Goal: Transaction & Acquisition: Purchase product/service

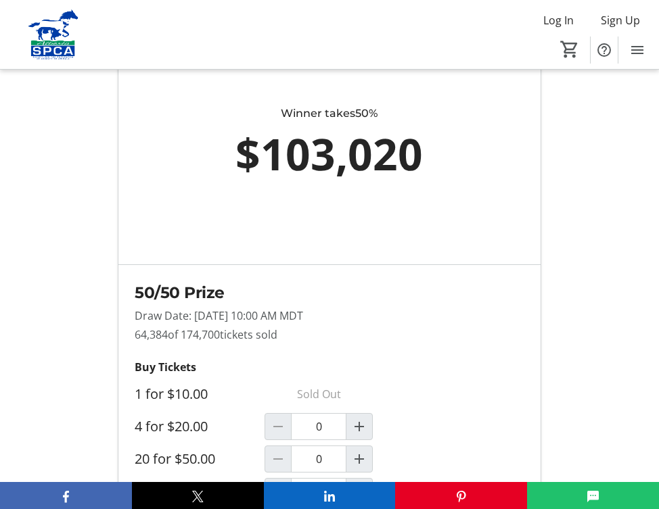
scroll to position [1080, 0]
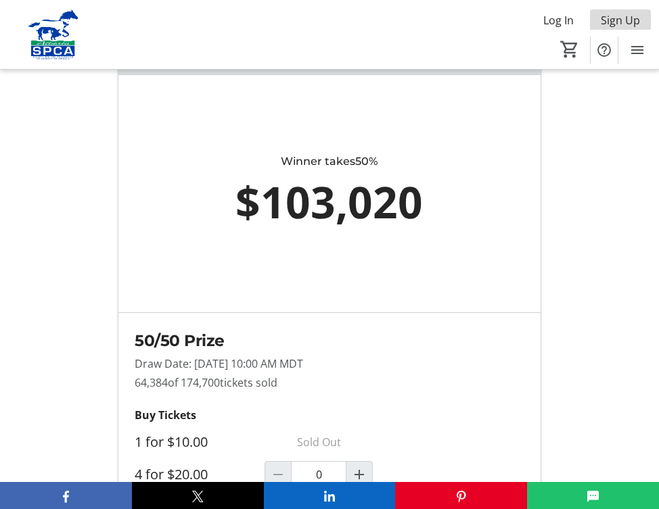
click at [621, 19] on span "Sign Up" at bounding box center [619, 20] width 39 height 16
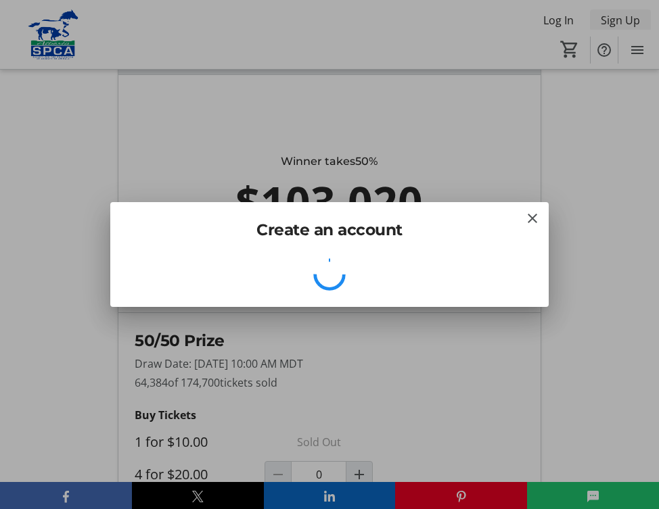
scroll to position [0, 0]
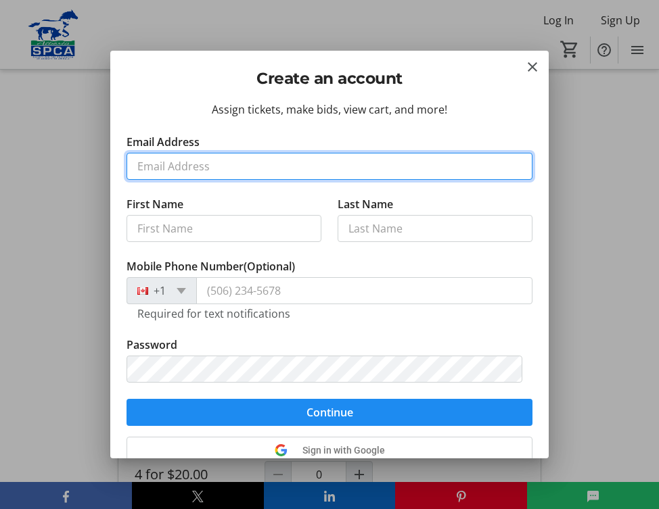
click at [182, 162] on input "Email Address" at bounding box center [329, 166] width 406 height 27
type input "[EMAIL_ADDRESS][DOMAIN_NAME]"
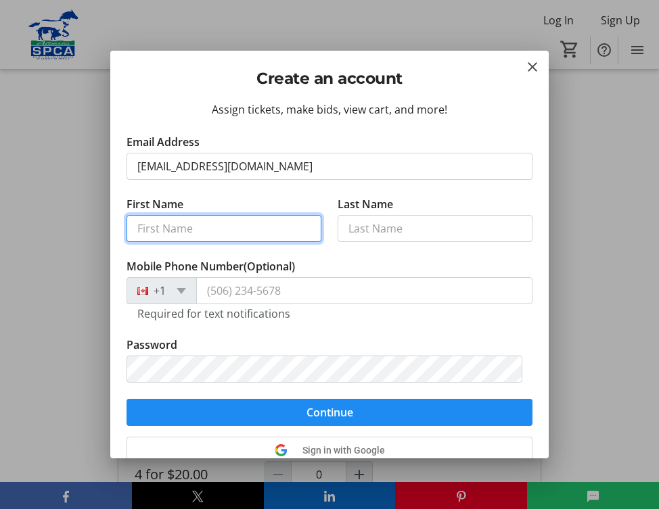
type input "[PERSON_NAME]"
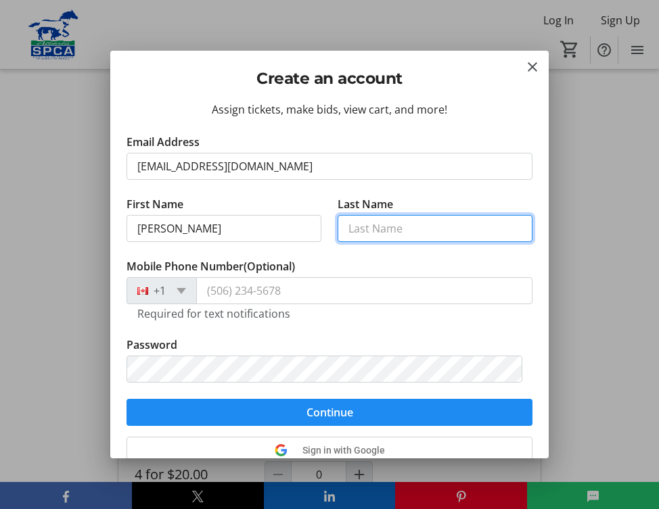
type input "[PERSON_NAME]"
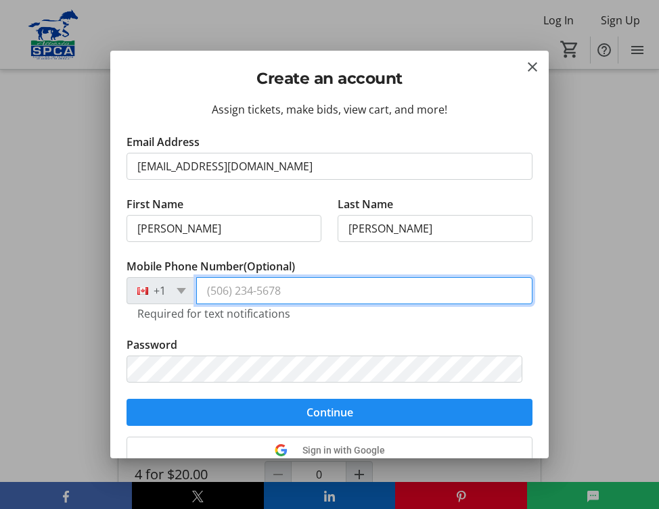
type input "[PHONE_NUMBER]"
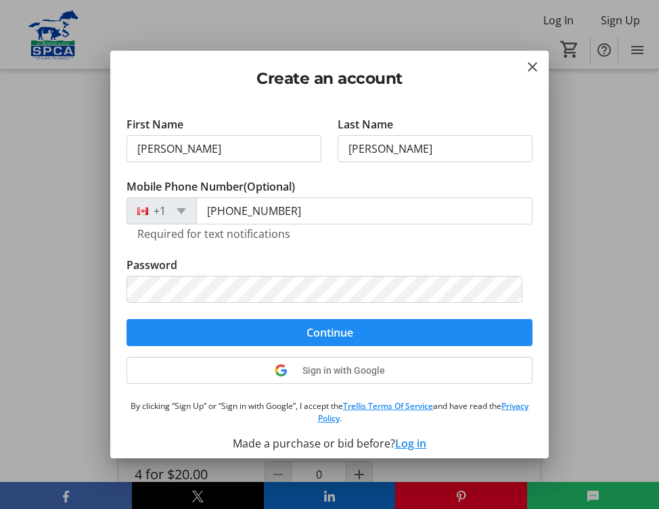
scroll to position [89, 0]
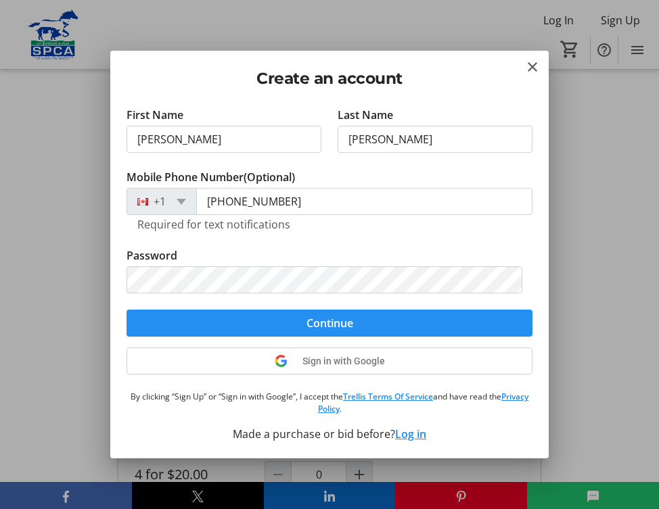
click at [334, 322] on span "Continue" at bounding box center [329, 323] width 47 height 16
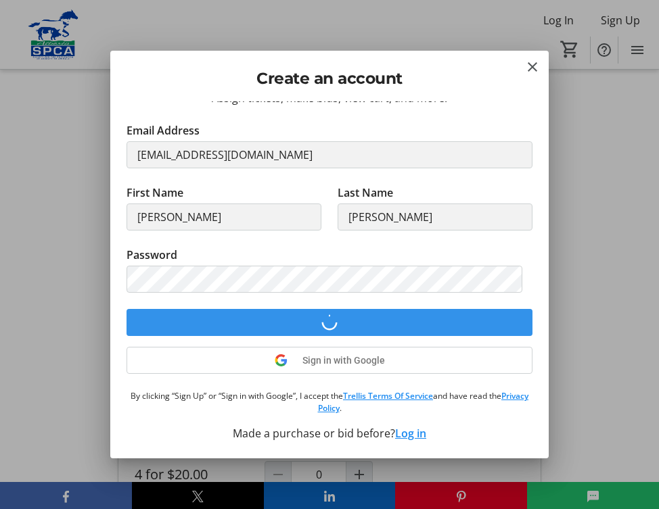
scroll to position [11, 0]
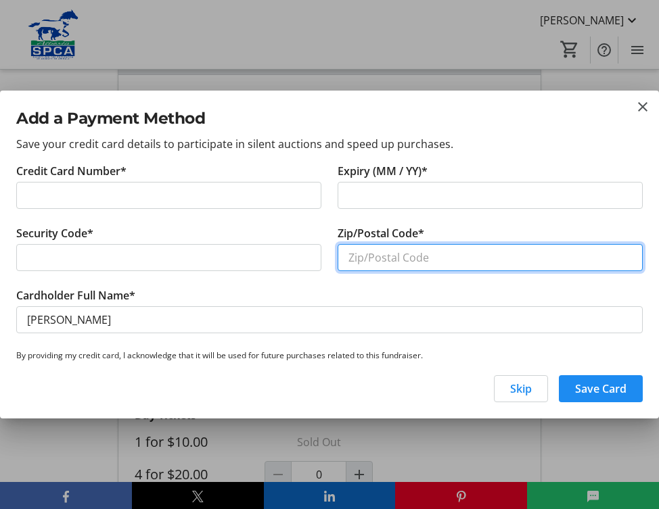
click at [373, 256] on input "Zip/Postal Code*" at bounding box center [489, 257] width 305 height 27
type input "T9N 2H2"
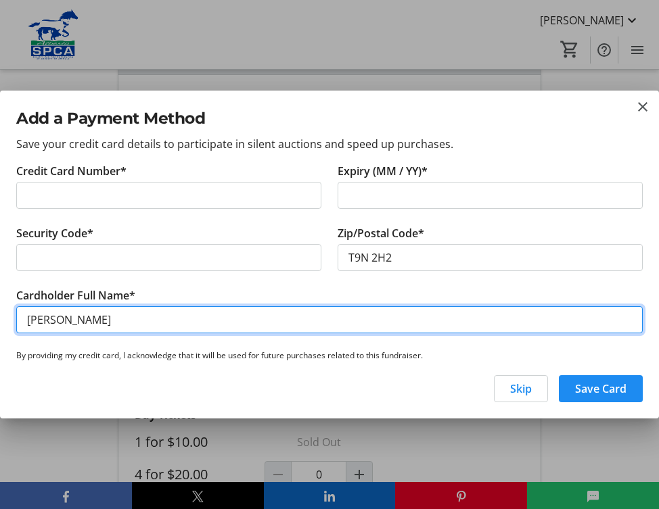
click at [64, 321] on input "[PERSON_NAME]" at bounding box center [329, 319] width 626 height 27
type input "[PERSON_NAME]"
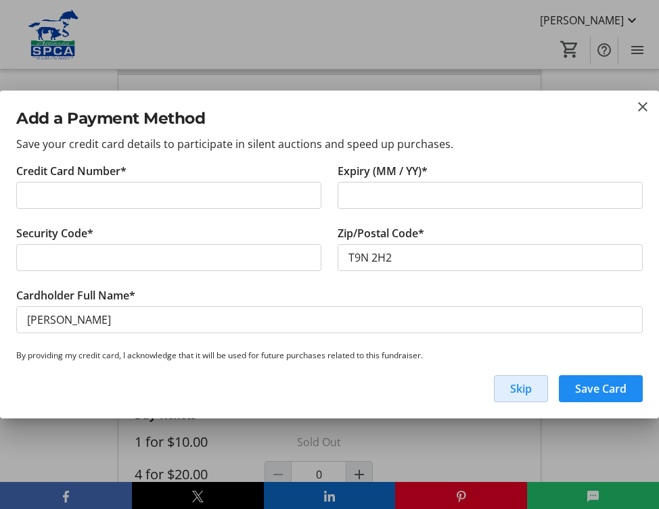
click at [526, 385] on span "Skip" at bounding box center [521, 389] width 22 height 16
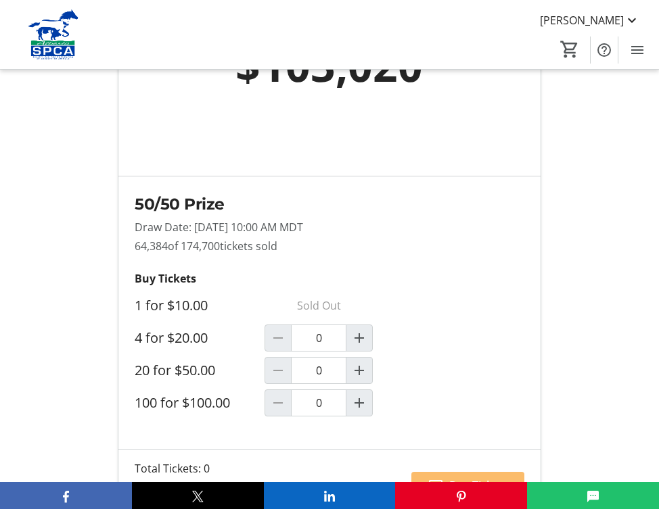
scroll to position [1258, 0]
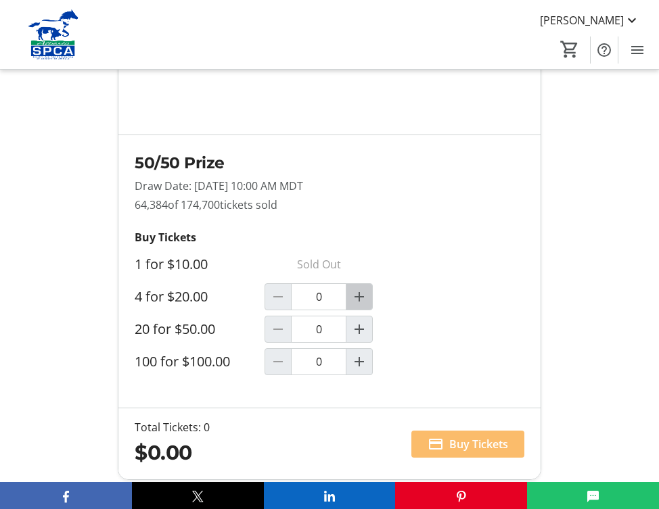
click at [358, 289] on mat-icon "Increment by one" at bounding box center [359, 297] width 16 height 16
type input "1"
click at [449, 436] on span "Buy Tickets" at bounding box center [478, 444] width 59 height 16
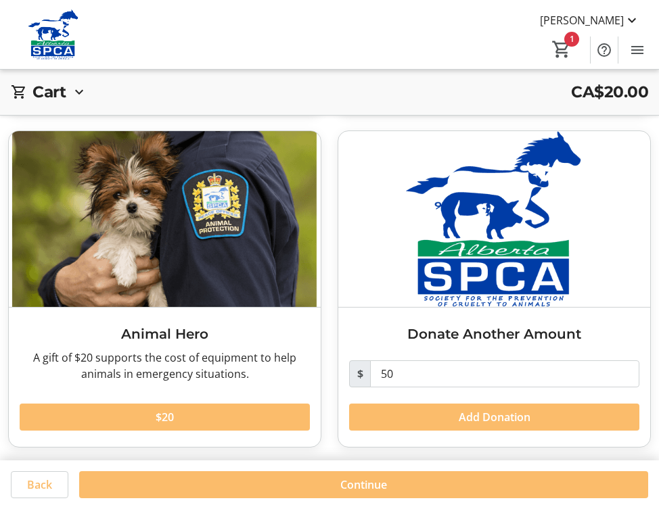
scroll to position [366, 0]
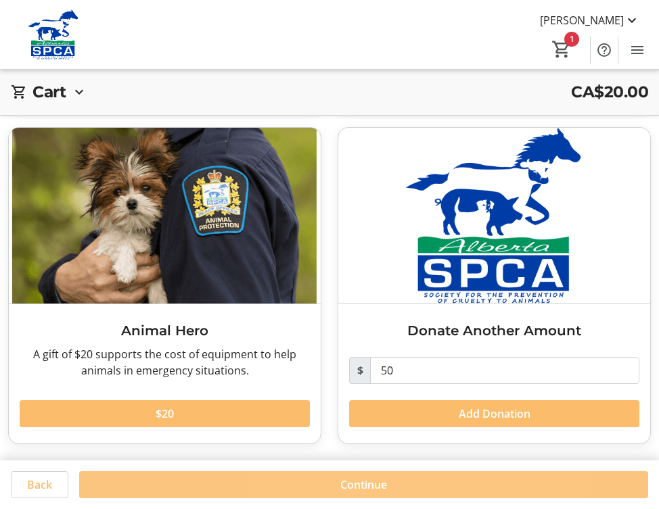
click at [361, 484] on span "Continue" at bounding box center [363, 485] width 47 height 16
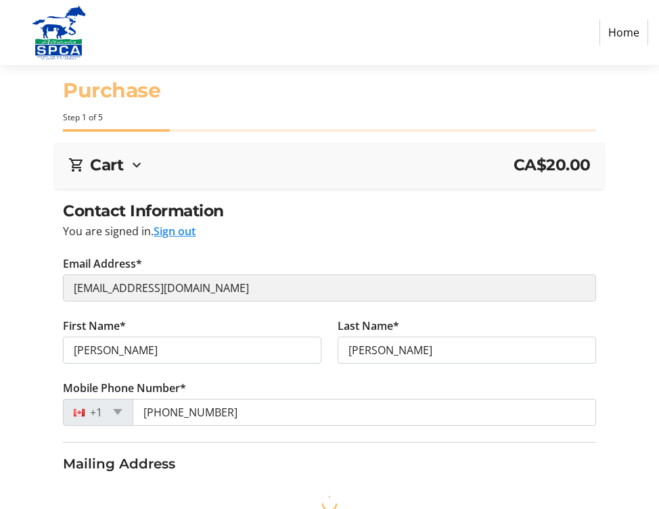
select select "CA"
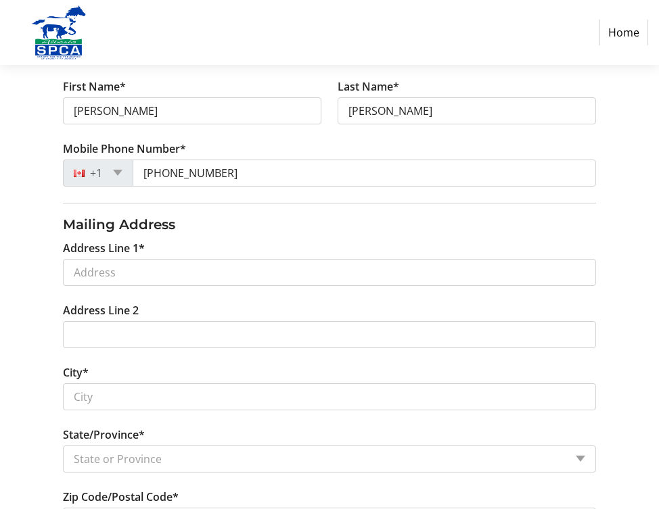
scroll to position [238, 0]
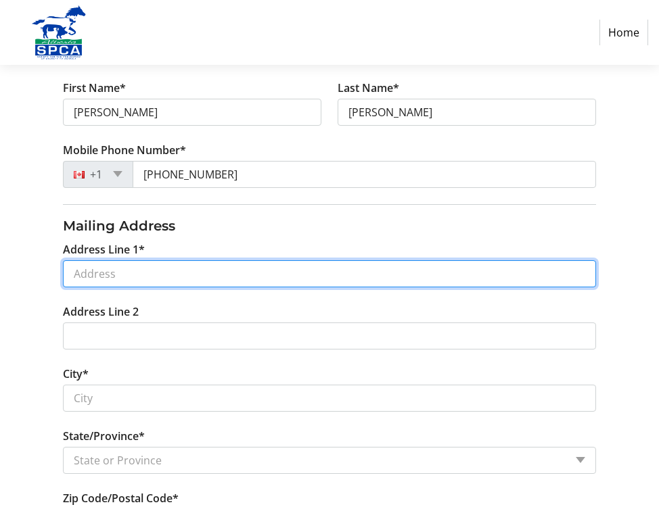
click at [133, 271] on input "Address Line 1*" at bounding box center [329, 273] width 533 height 27
type input "[GEOGRAPHIC_DATA]"
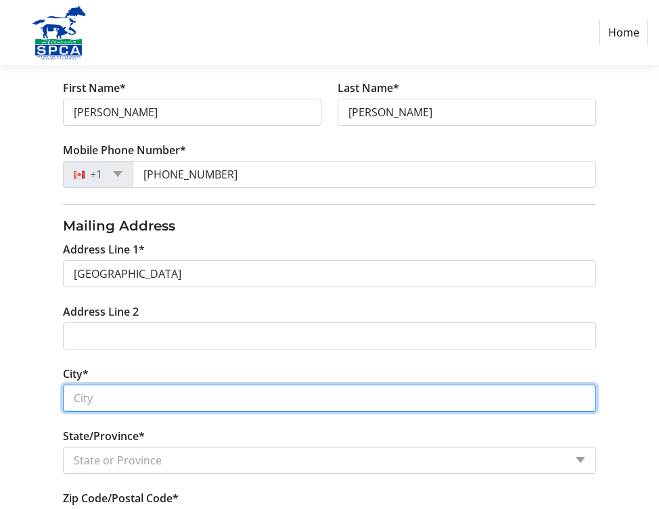
type input "Bonnyville"
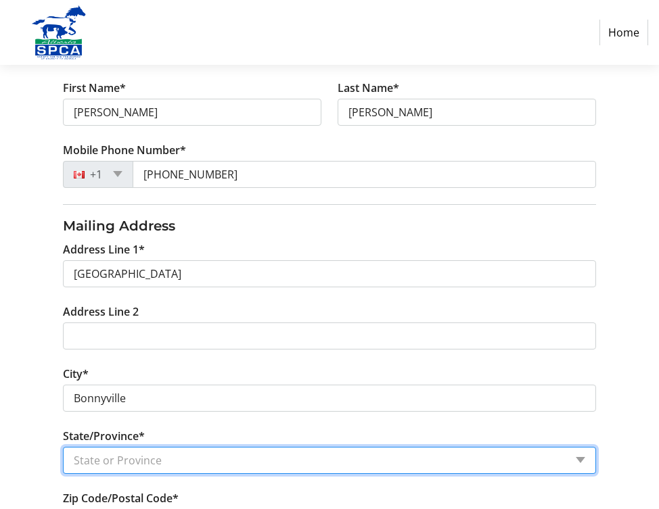
select select "AB"
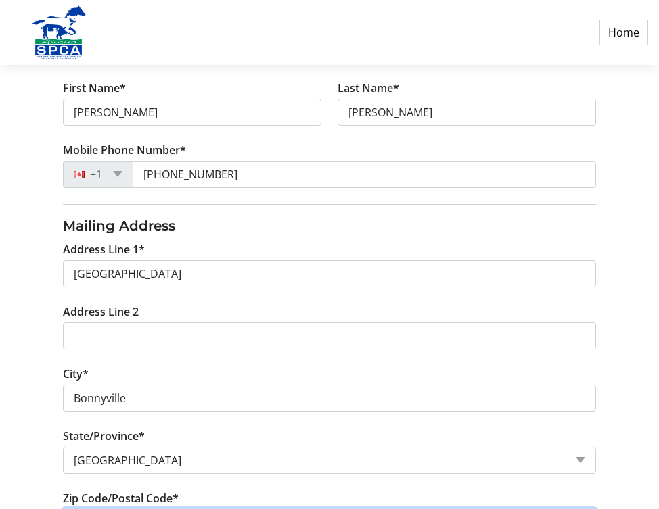
type input "T9N 2H2"
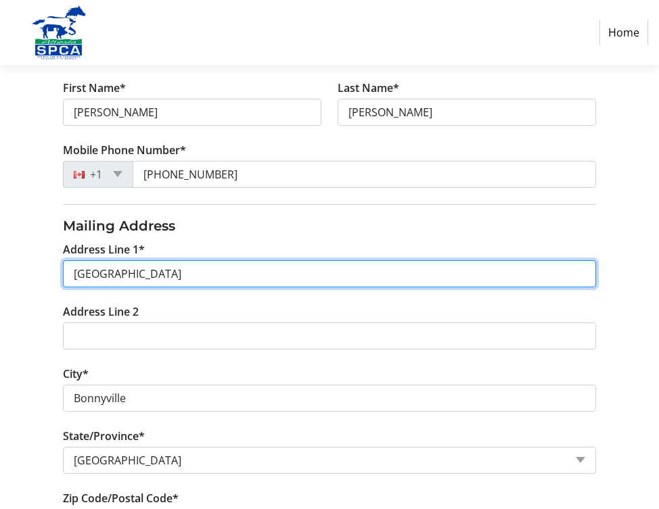
click at [150, 273] on input "[GEOGRAPHIC_DATA]" at bounding box center [329, 273] width 533 height 27
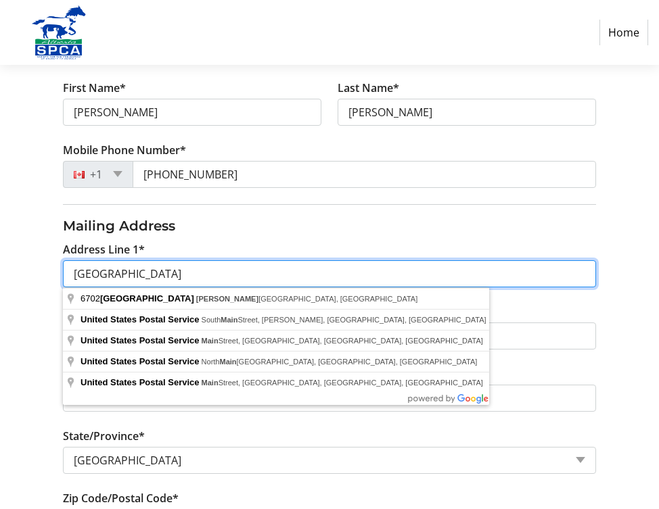
click at [184, 270] on input "[GEOGRAPHIC_DATA]" at bounding box center [329, 273] width 533 height 27
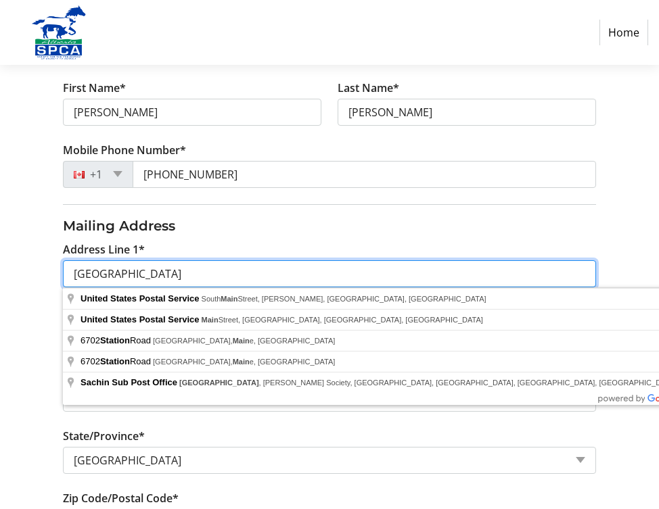
type input "[GEOGRAPHIC_DATA]"
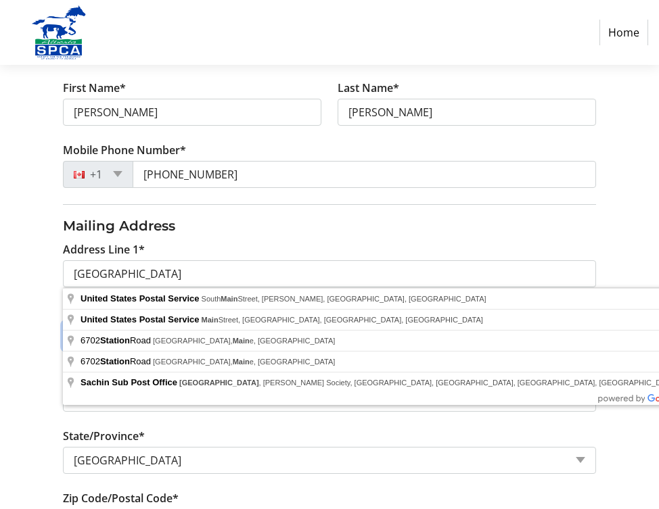
drag, startPoint x: 485, startPoint y: 323, endPoint x: 480, endPoint y: 313, distance: 11.2
click at [485, 322] on input "Address Line 2" at bounding box center [329, 335] width 533 height 27
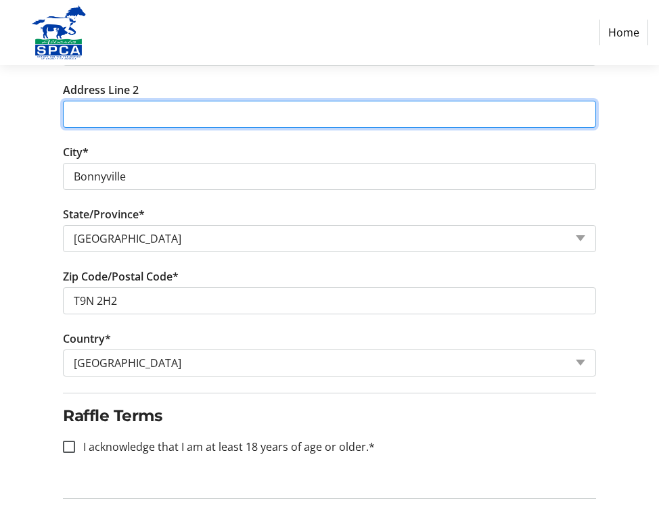
scroll to position [498, 0]
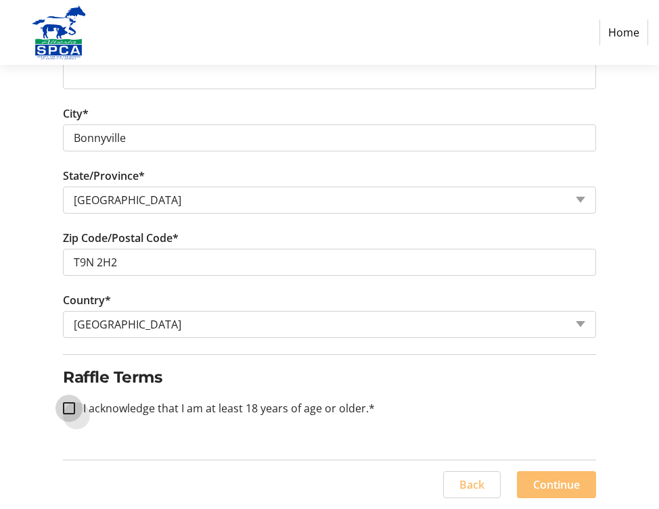
click at [70, 410] on input "I acknowledge that I am at least 18 years of age or older.*" at bounding box center [69, 408] width 12 height 12
checkbox input "true"
click at [549, 485] on span "Continue" at bounding box center [556, 485] width 47 height 16
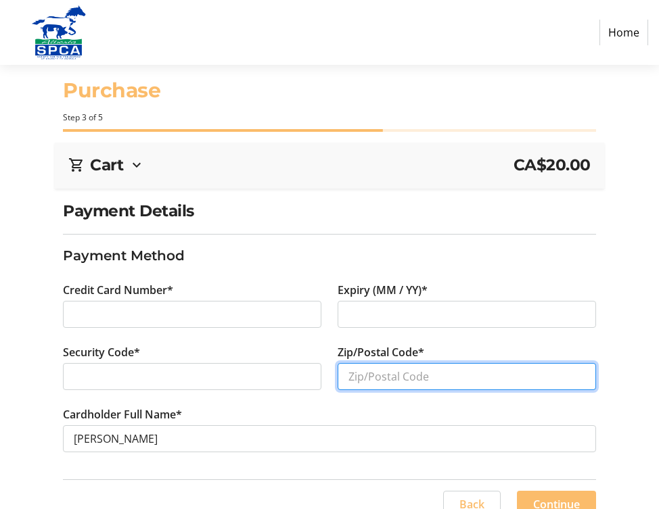
click at [383, 376] on input "Zip/Postal Code*" at bounding box center [466, 376] width 258 height 27
type input "T9N 2H2"
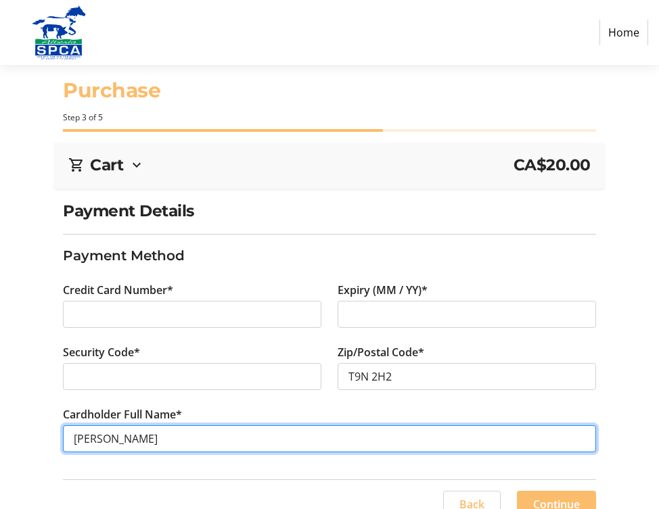
click at [114, 443] on input "[PERSON_NAME]" at bounding box center [329, 438] width 533 height 27
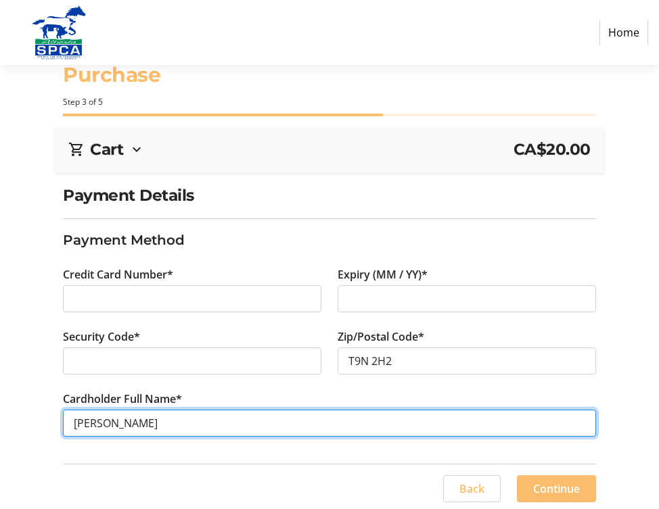
scroll to position [20, 0]
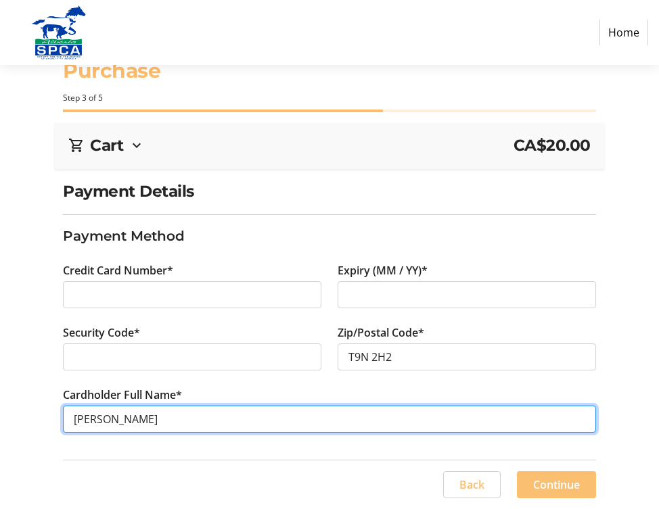
type input "[PERSON_NAME]"
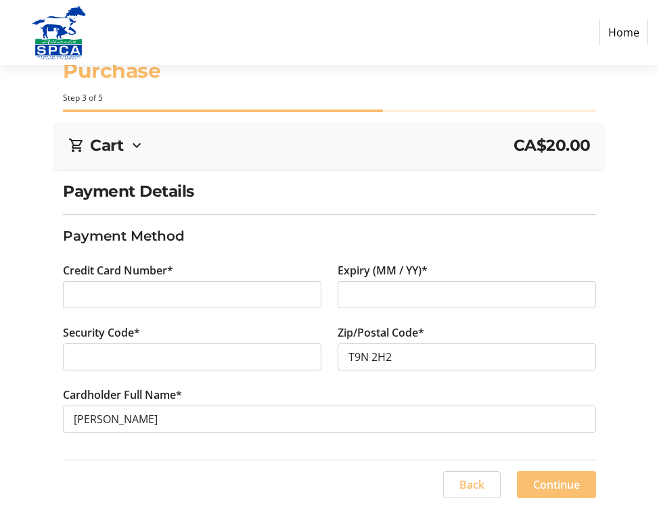
click at [557, 485] on span "Continue" at bounding box center [556, 485] width 47 height 16
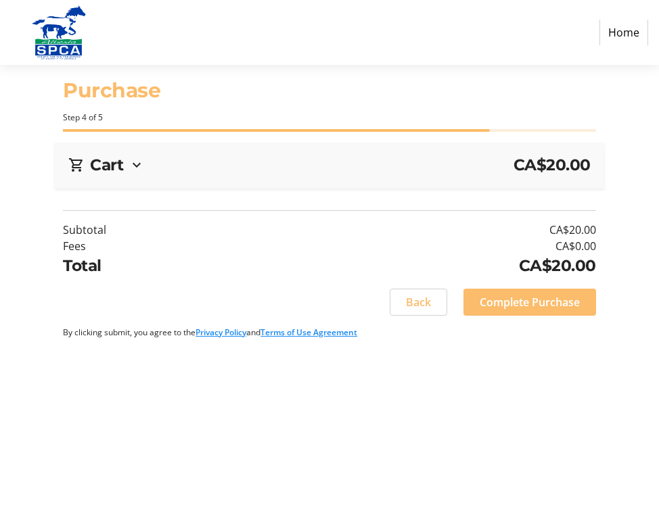
scroll to position [0, 0]
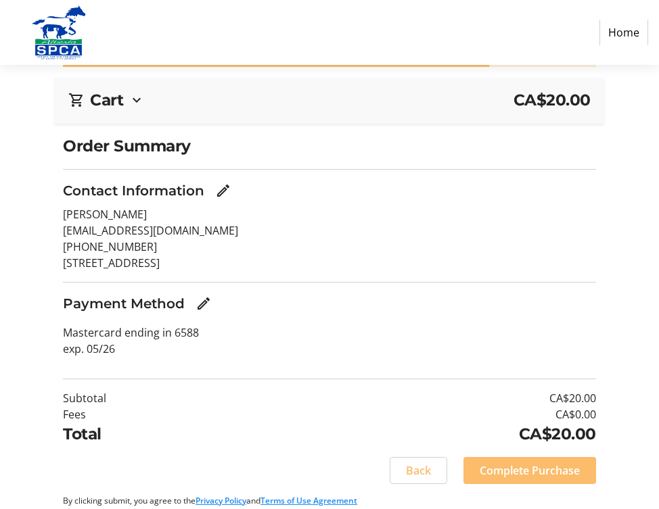
scroll to position [74, 0]
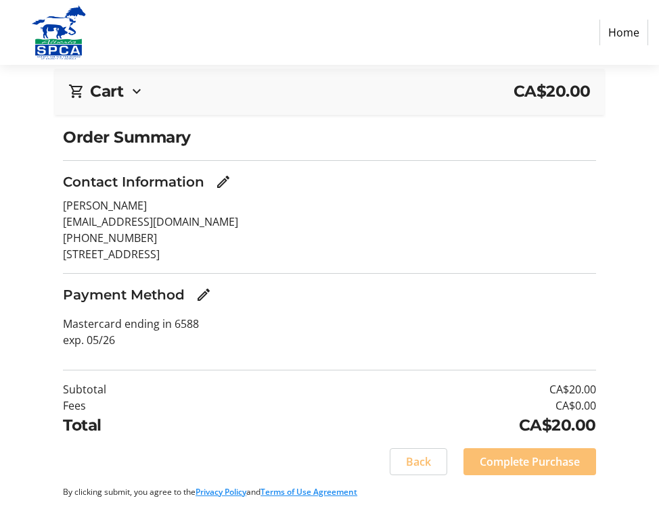
click at [524, 462] on span "Complete Purchase" at bounding box center [529, 462] width 100 height 16
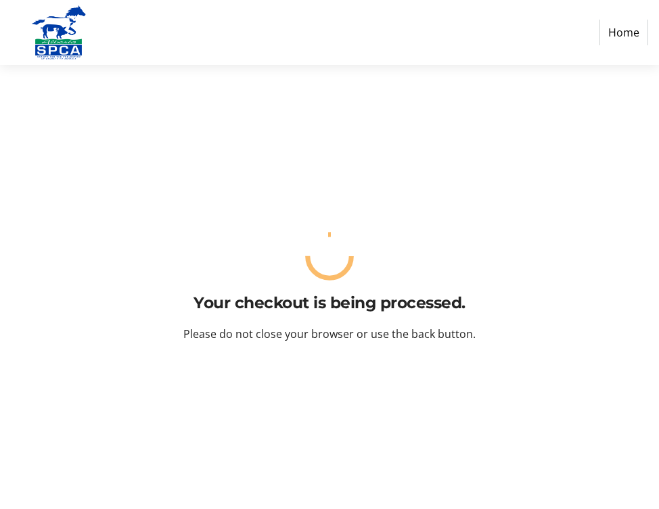
scroll to position [0, 0]
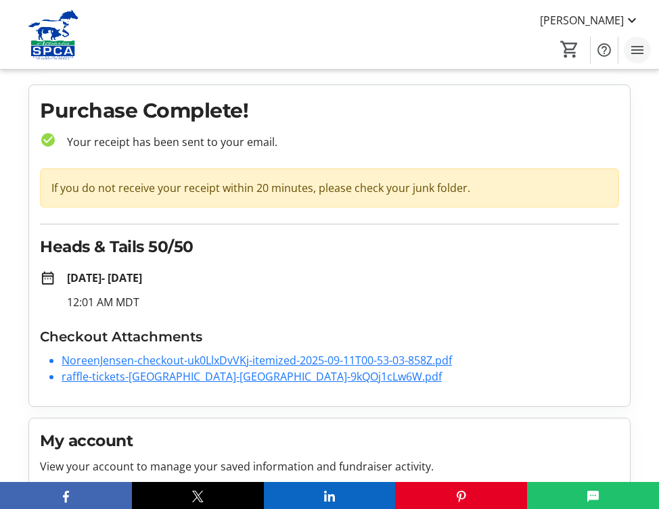
click at [639, 50] on mat-icon "Menu" at bounding box center [637, 50] width 16 height 16
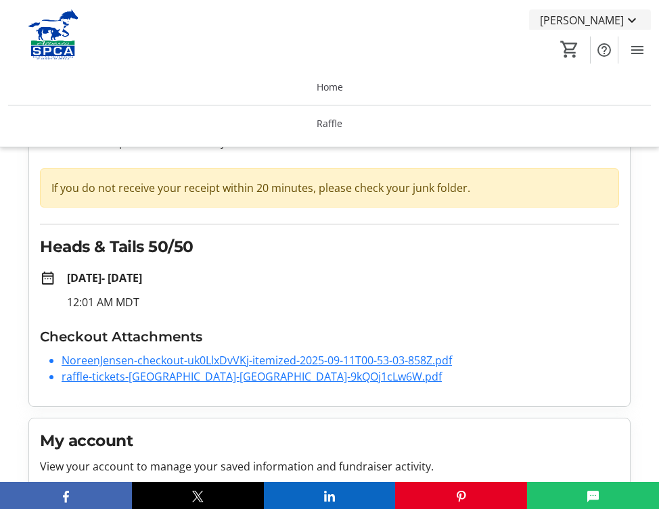
click at [632, 18] on mat-icon at bounding box center [631, 20] width 16 height 16
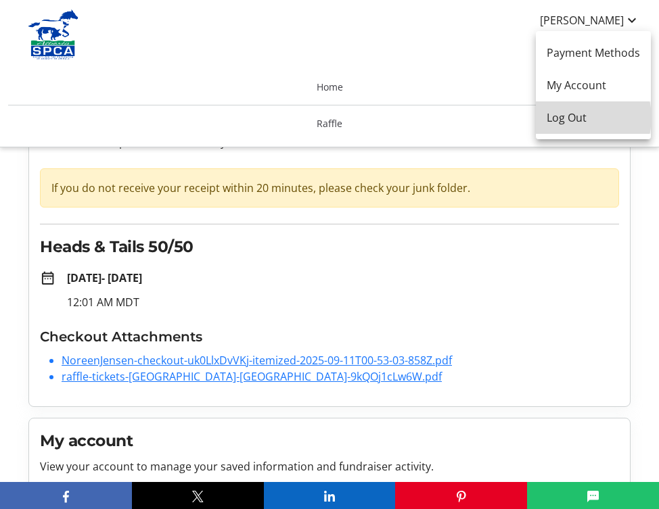
click at [579, 118] on span "Log Out" at bounding box center [592, 118] width 93 height 16
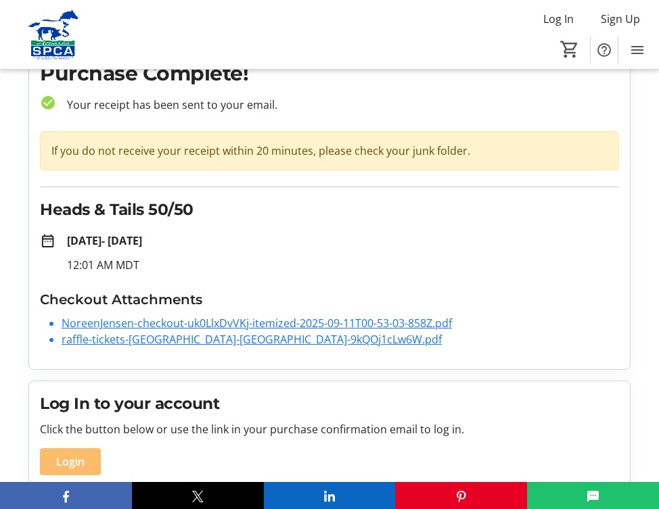
scroll to position [32, 0]
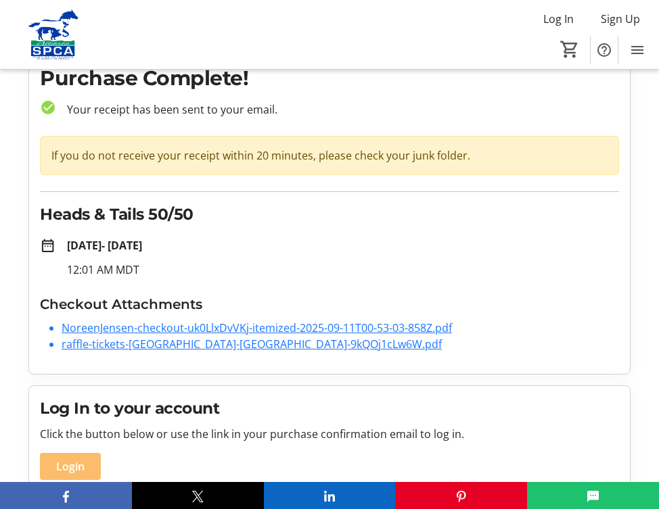
click at [638, 86] on div "Purchase Complete! check_circle Your receipt has been sent to your email. If yo…" at bounding box center [329, 213] width 618 height 322
click at [638, 48] on mat-icon "Menu" at bounding box center [637, 50] width 16 height 16
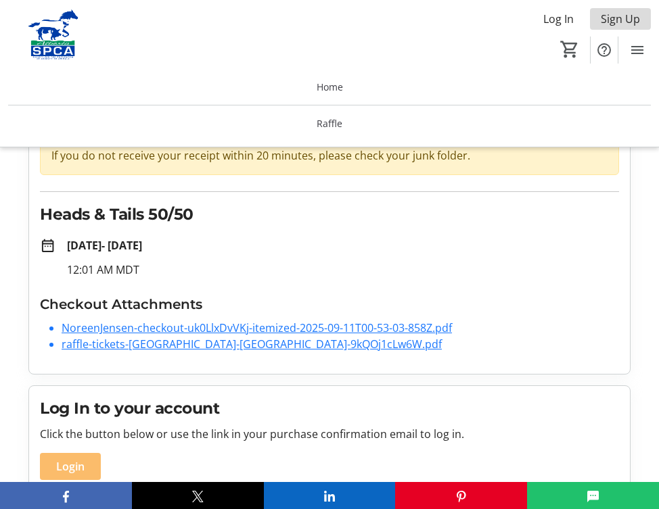
click at [618, 14] on span "Sign Up" at bounding box center [619, 19] width 39 height 16
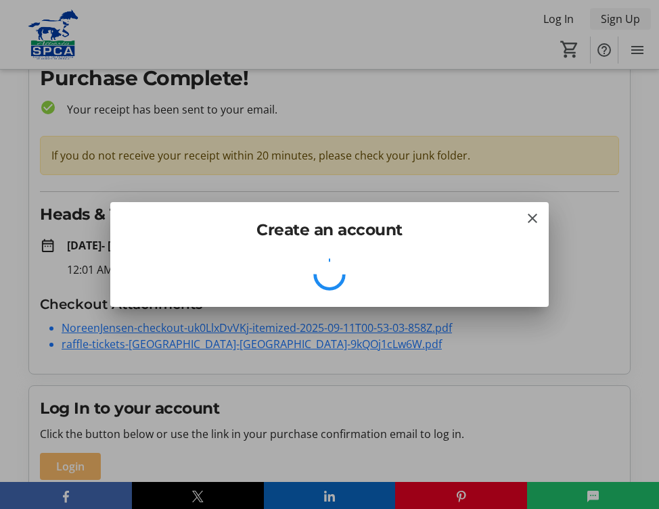
scroll to position [0, 0]
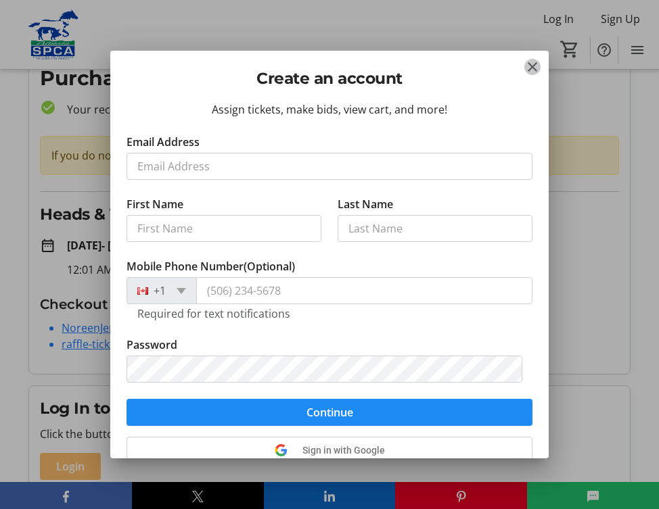
click at [0, 0] on tr-donor-auth-dialog-ui "Create an account Assign tickets, make bids, view cart, and more! Email Address…" at bounding box center [0, 0] width 0 height 0
click at [532, 63] on mat-icon "Close" at bounding box center [532, 67] width 16 height 16
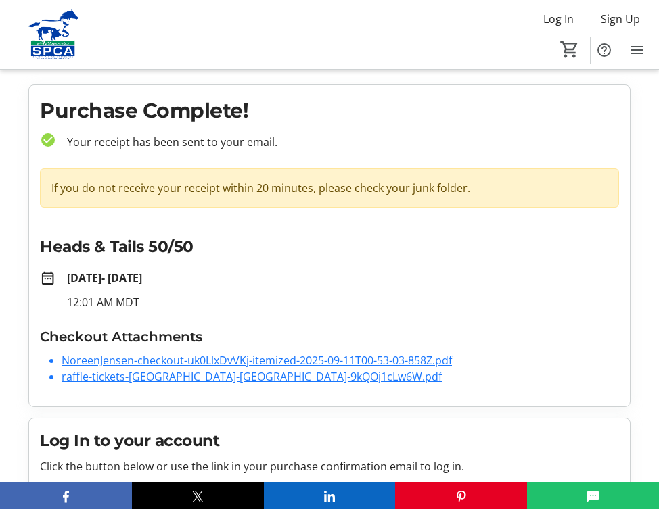
scroll to position [32, 0]
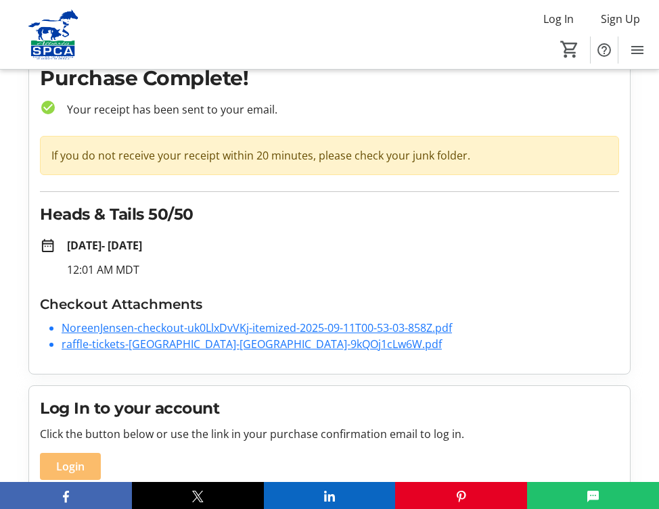
click at [645, 95] on tr-checkout-order-details-ui "Purchase Complete! check_circle Your receipt has been sent to your email. If yo…" at bounding box center [329, 446] width 659 height 788
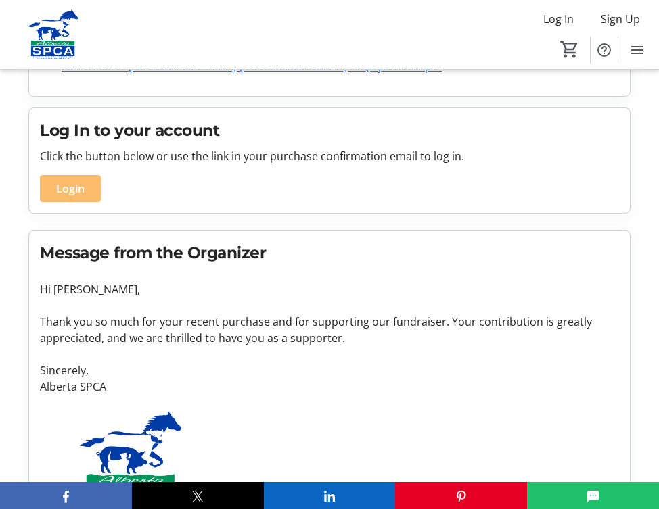
scroll to position [0, 0]
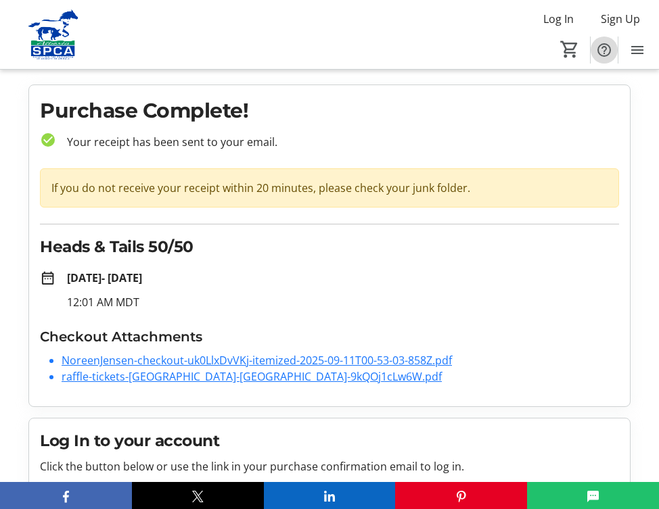
click at [600, 46] on mat-icon "Help" at bounding box center [604, 50] width 16 height 16
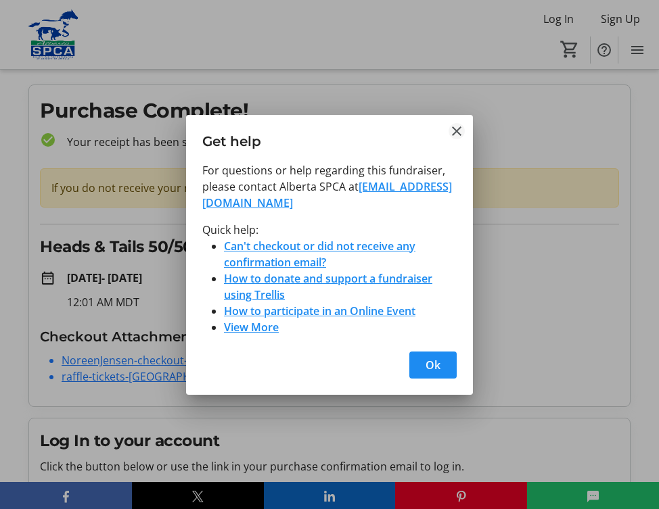
click at [458, 127] on mat-icon "Close" at bounding box center [456, 131] width 16 height 16
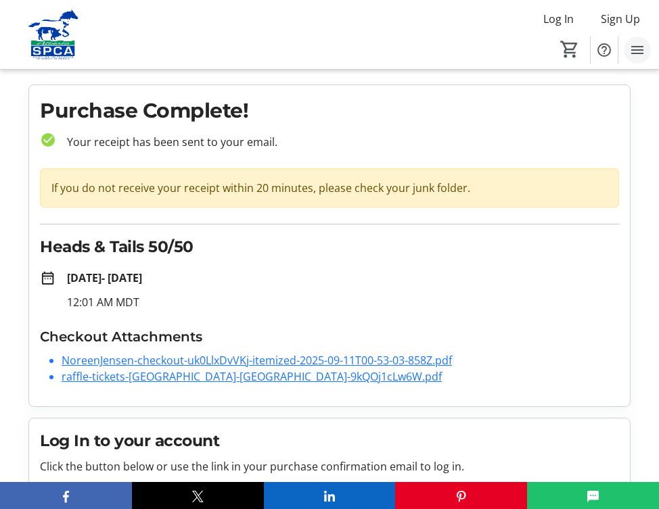
click at [639, 51] on mat-icon "Menu" at bounding box center [637, 50] width 16 height 16
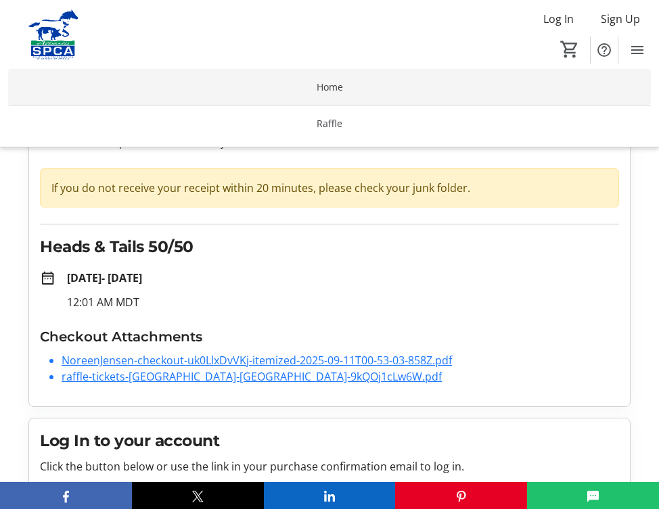
click at [334, 83] on span "Home" at bounding box center [329, 87] width 26 height 14
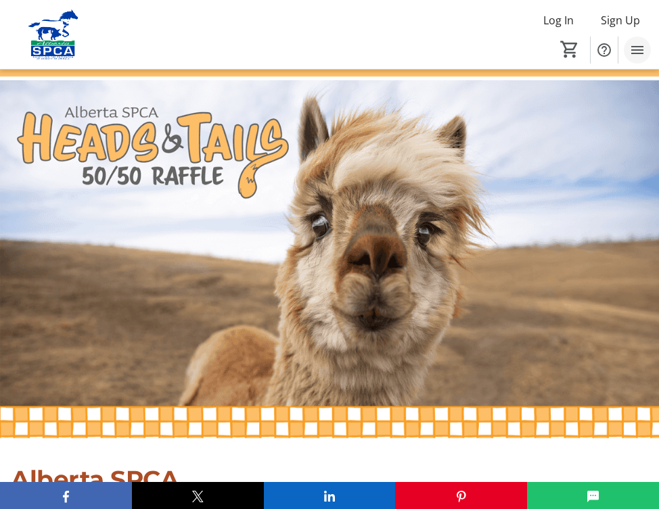
click at [638, 50] on mat-icon "Menu" at bounding box center [637, 50] width 16 height 16
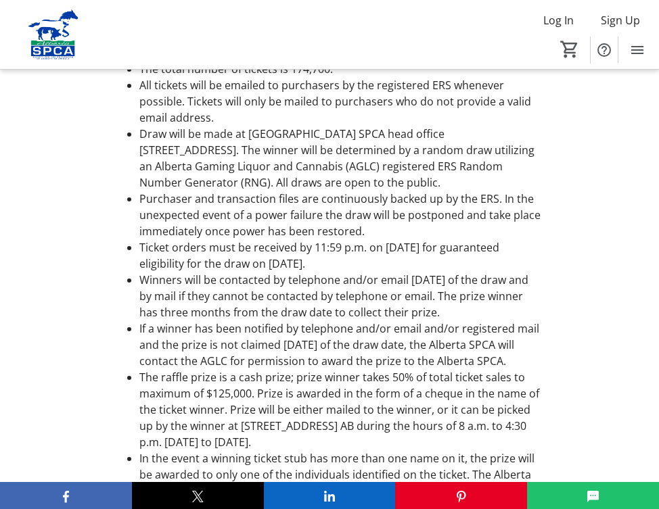
scroll to position [4326, 0]
